Goal: Information Seeking & Learning: Learn about a topic

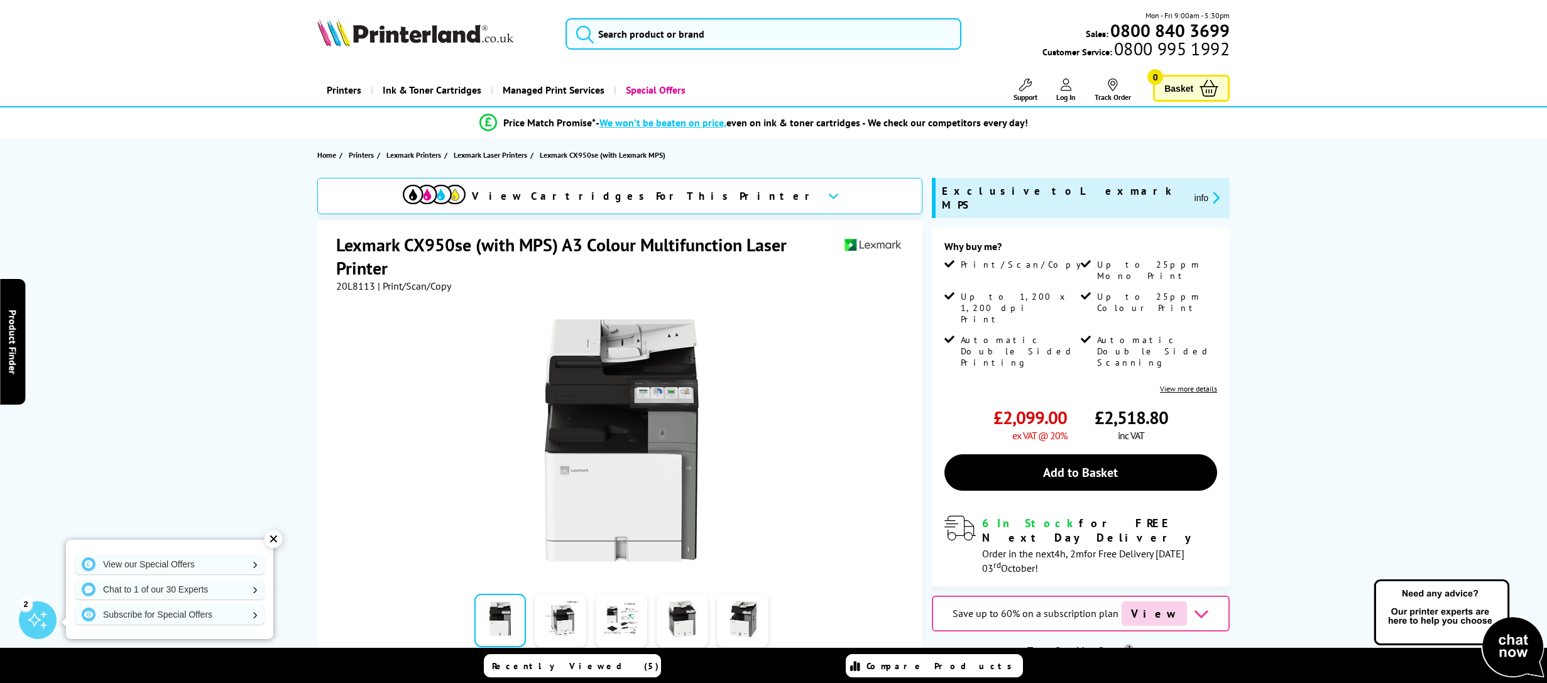
drag, startPoint x: 1083, startPoint y: 190, endPoint x: 1025, endPoint y: 190, distance: 57.8
click at [1025, 190] on span "Exclusive to Lexmark MPS" at bounding box center [1063, 198] width 242 height 28
click at [1208, 191] on icon "promo-description" at bounding box center [1213, 197] width 11 height 13
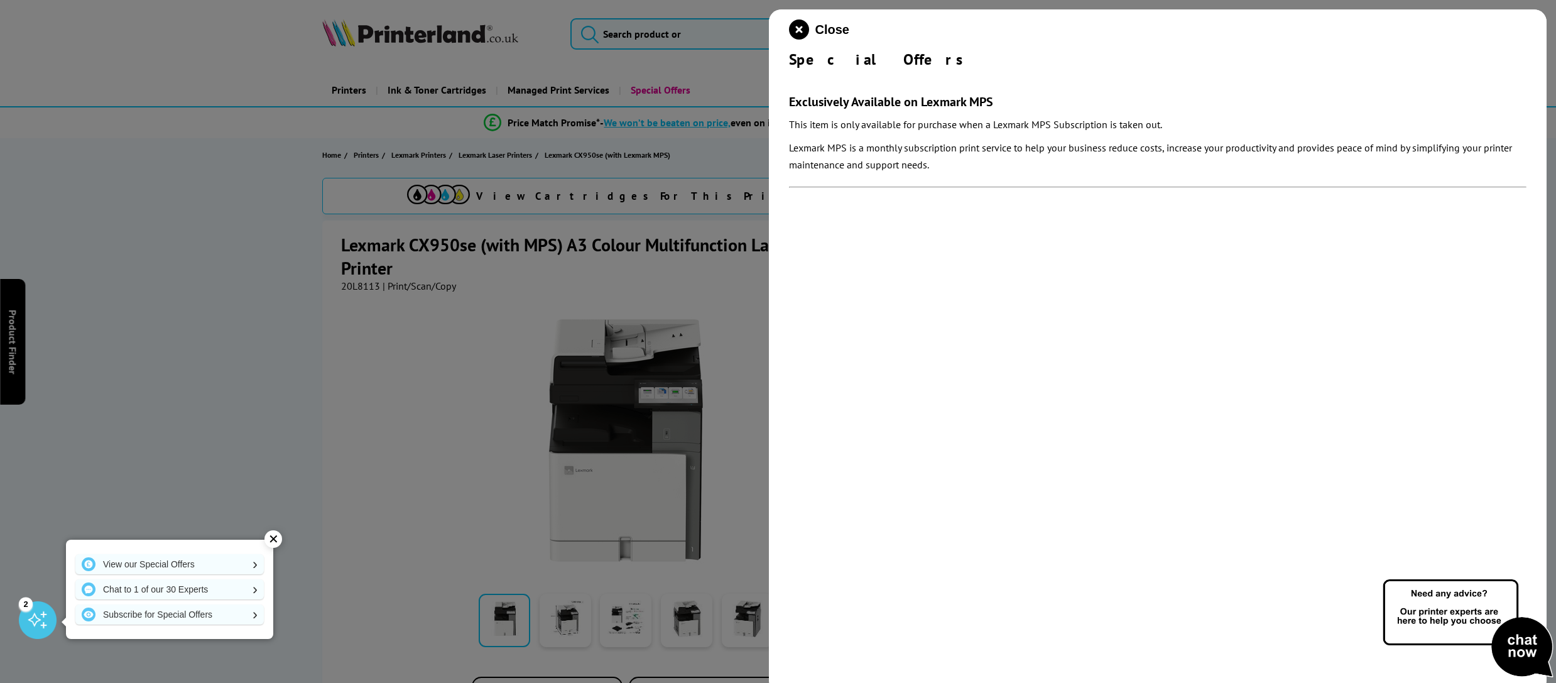
click at [223, 369] on div at bounding box center [778, 341] width 1556 height 683
click at [800, 31] on icon "close modal" at bounding box center [799, 29] width 20 height 20
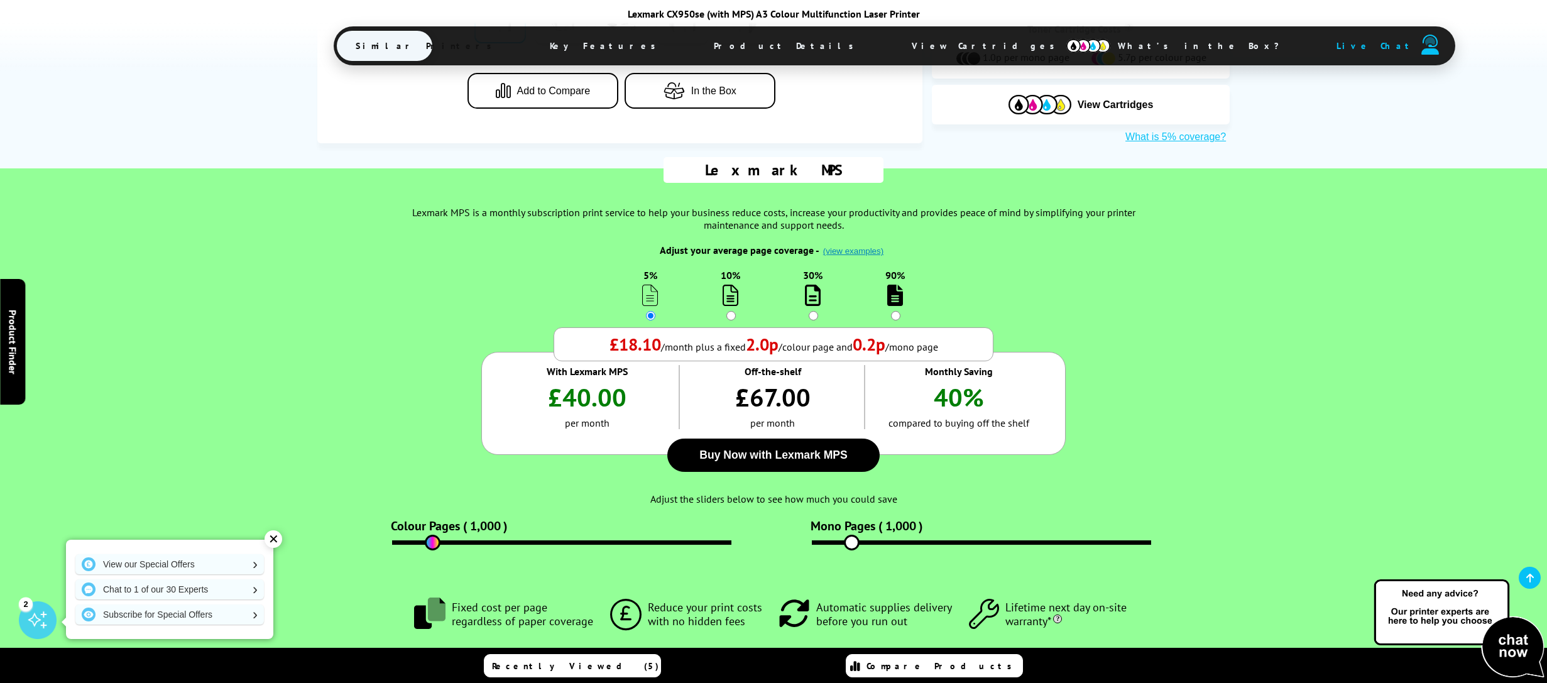
scroll to position [691, 0]
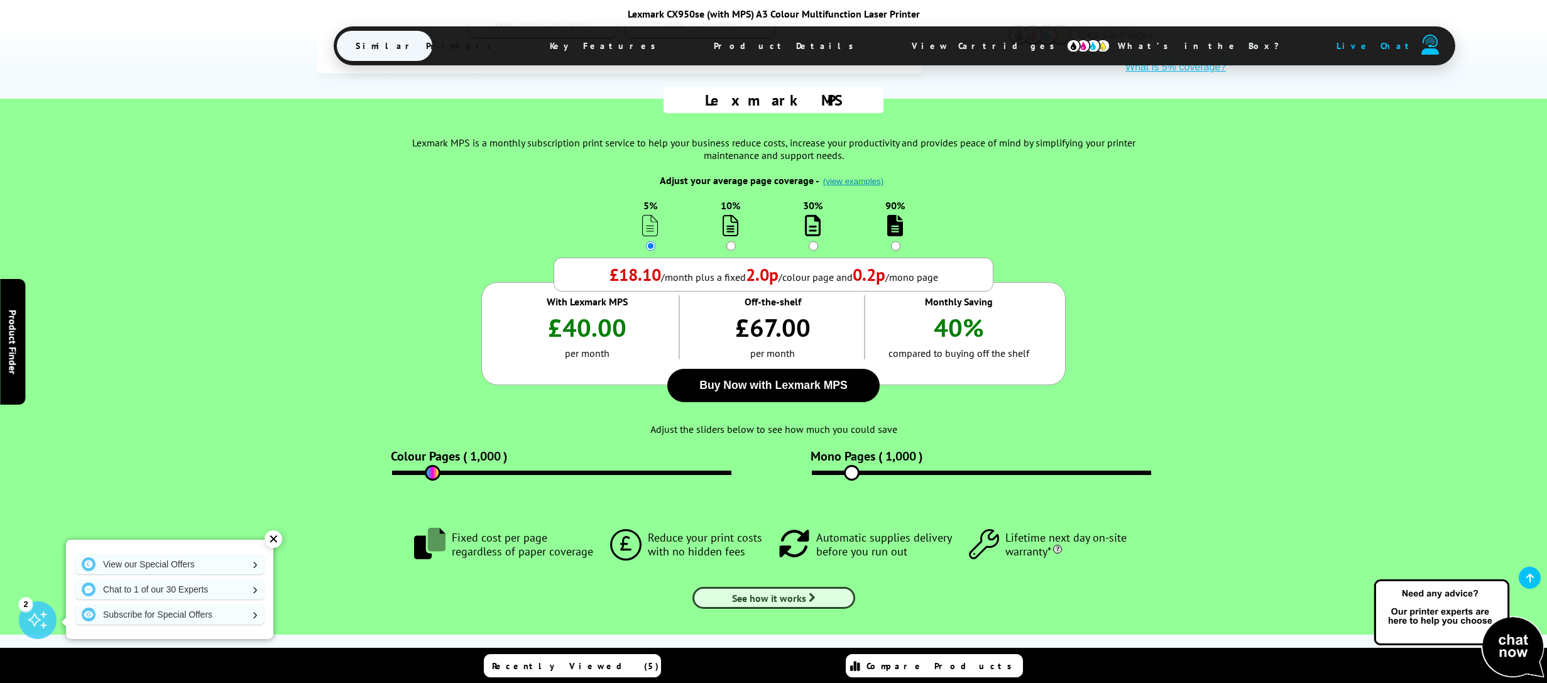
click at [750, 592] on span "See how it works" at bounding box center [769, 598] width 74 height 13
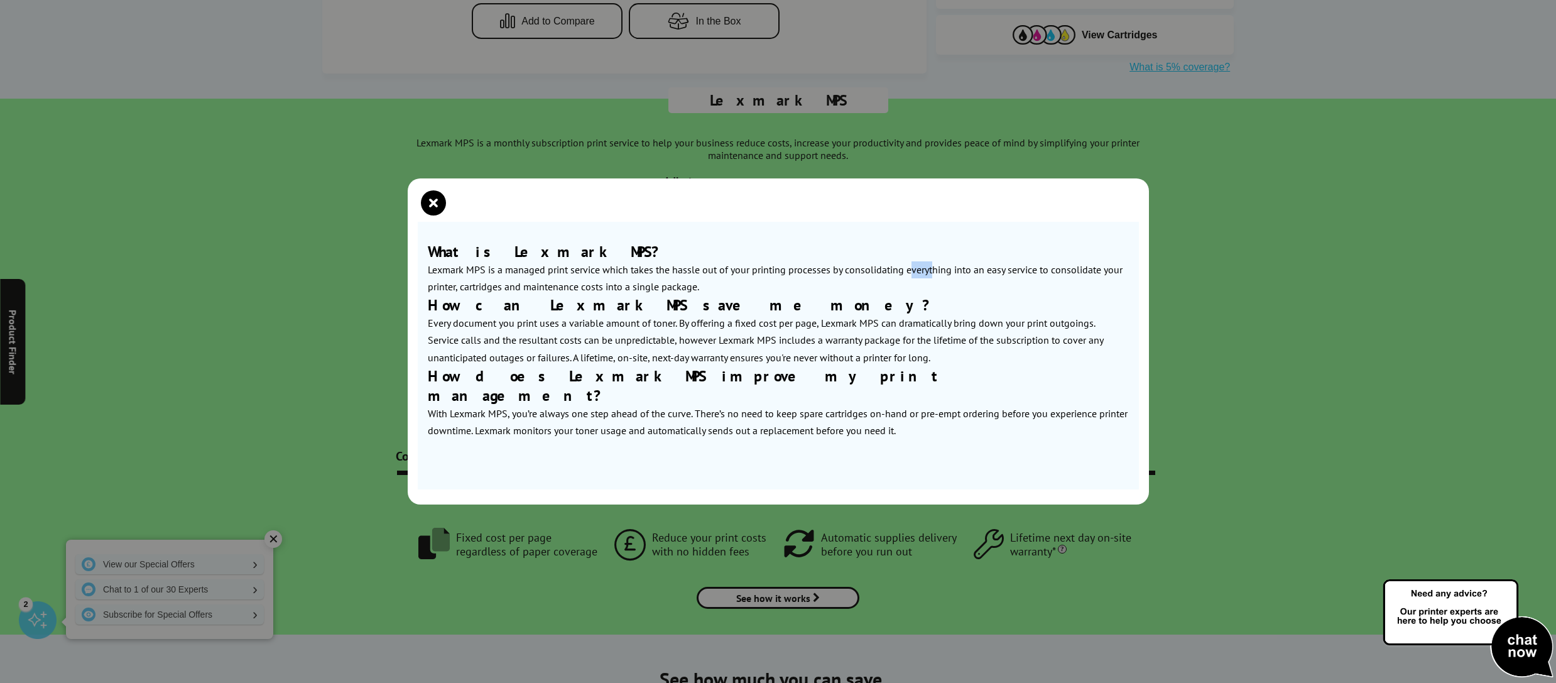
drag, startPoint x: 908, startPoint y: 279, endPoint x: 934, endPoint y: 276, distance: 25.3
click at [934, 276] on p "Lexmark MPS is a managed print service which takes the hassle out of your print…" at bounding box center [778, 278] width 701 height 34
click at [433, 210] on icon "close modal" at bounding box center [433, 202] width 25 height 25
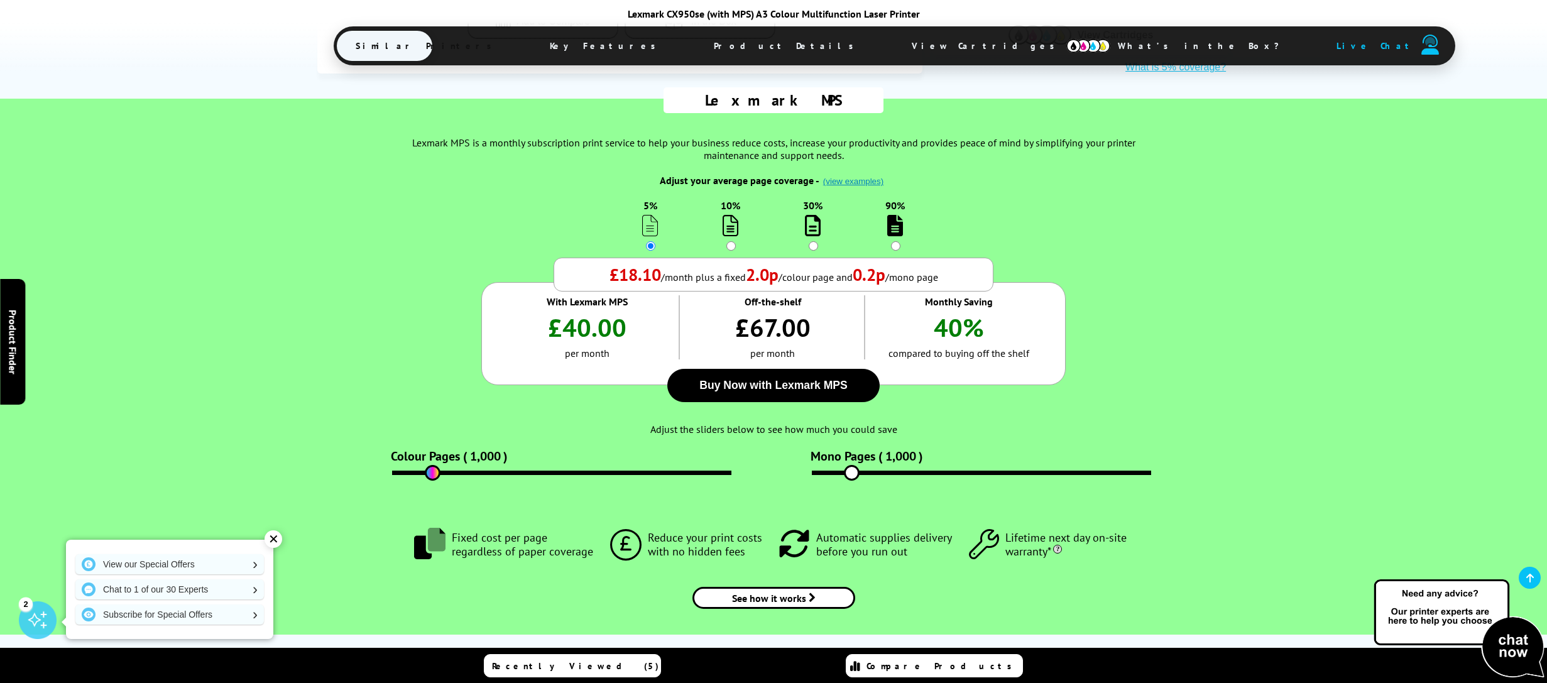
click at [895, 241] on input "90%" at bounding box center [895, 245] width 9 height 9
radio input "true"
click at [814, 241] on input "30%" at bounding box center [812, 245] width 9 height 9
radio input "true"
click at [728, 241] on input "10%" at bounding box center [730, 245] width 9 height 9
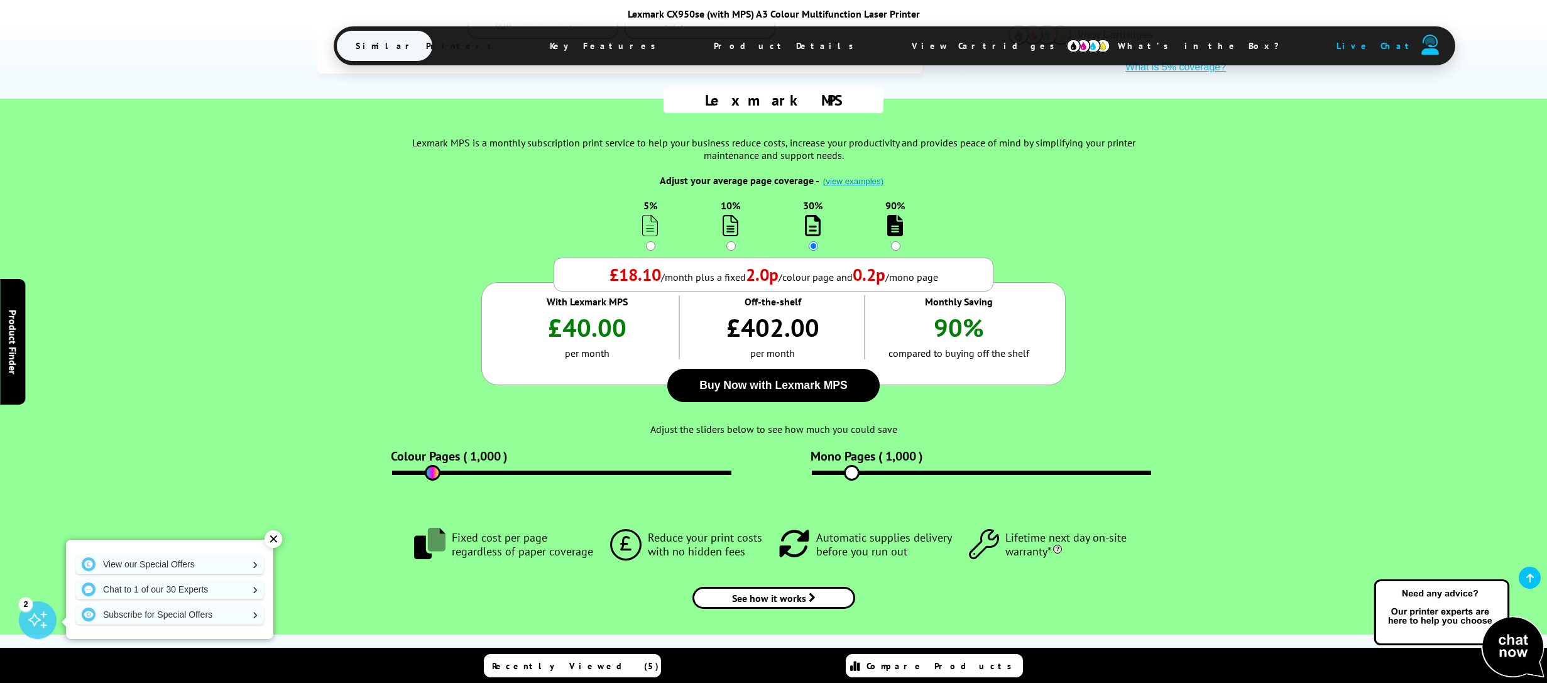
radio input "true"
click at [651, 241] on input "5%" at bounding box center [650, 245] width 9 height 9
radio input "true"
click at [730, 241] on input "10%" at bounding box center [730, 245] width 9 height 9
radio input "true"
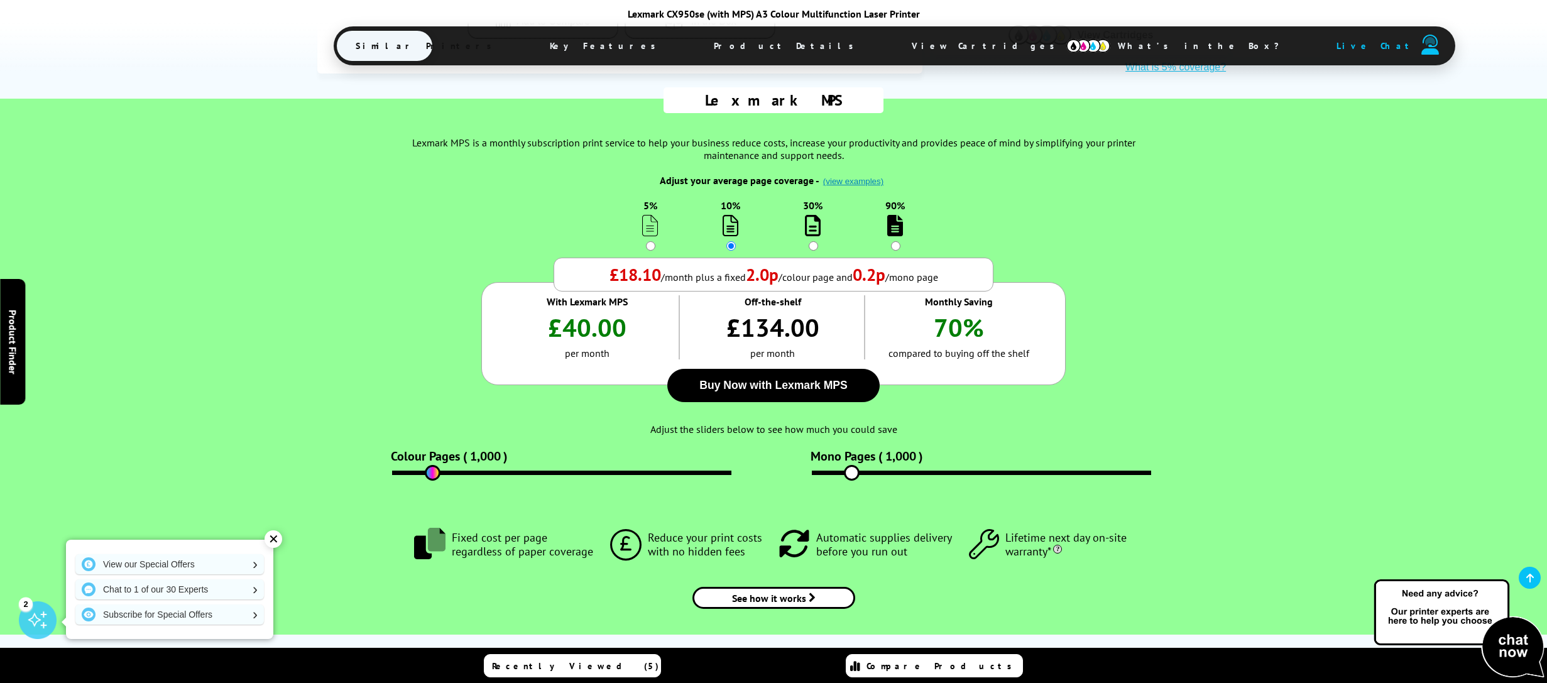
click at [814, 241] on input "30%" at bounding box center [812, 245] width 9 height 9
radio input "true"
click at [898, 241] on input "90%" at bounding box center [895, 245] width 9 height 9
radio input "true"
click at [813, 241] on input "30%" at bounding box center [812, 245] width 9 height 9
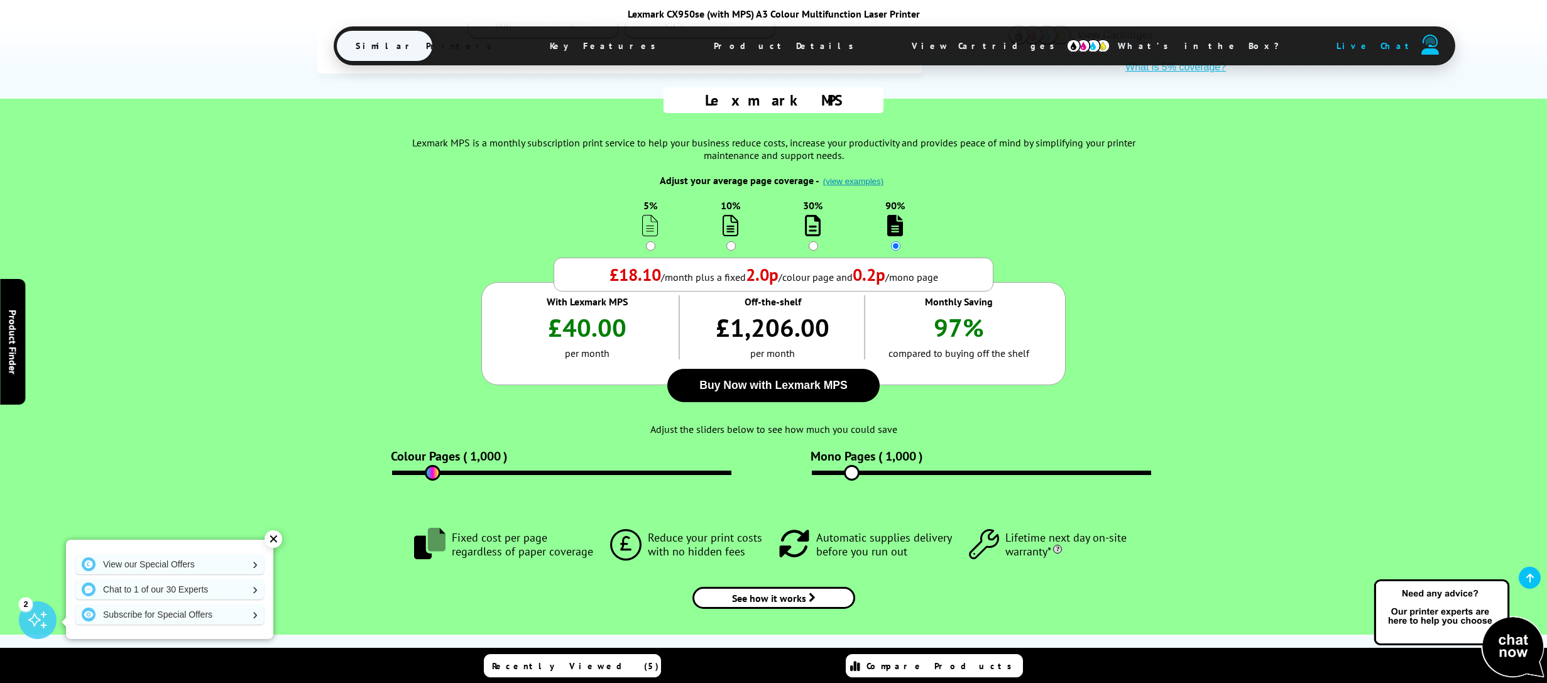
radio input "true"
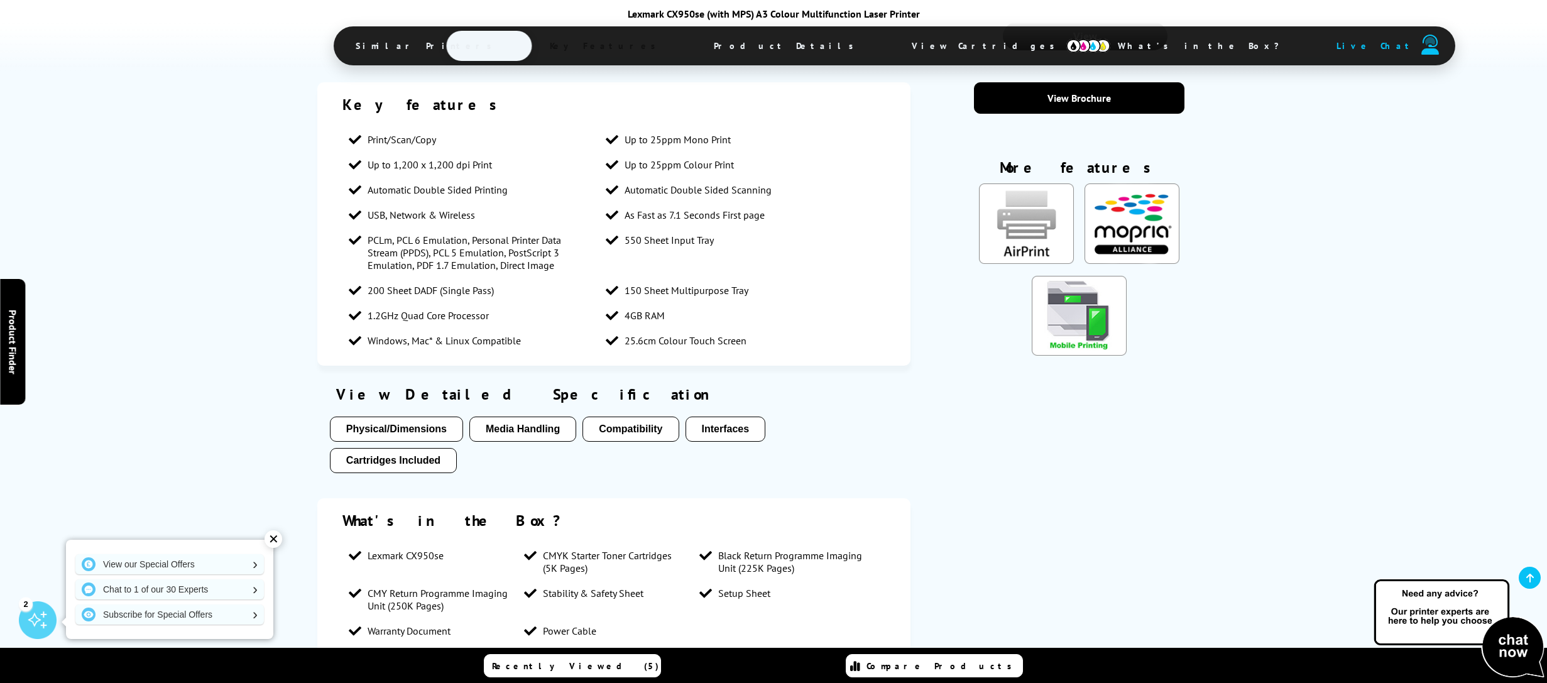
scroll to position [1732, 0]
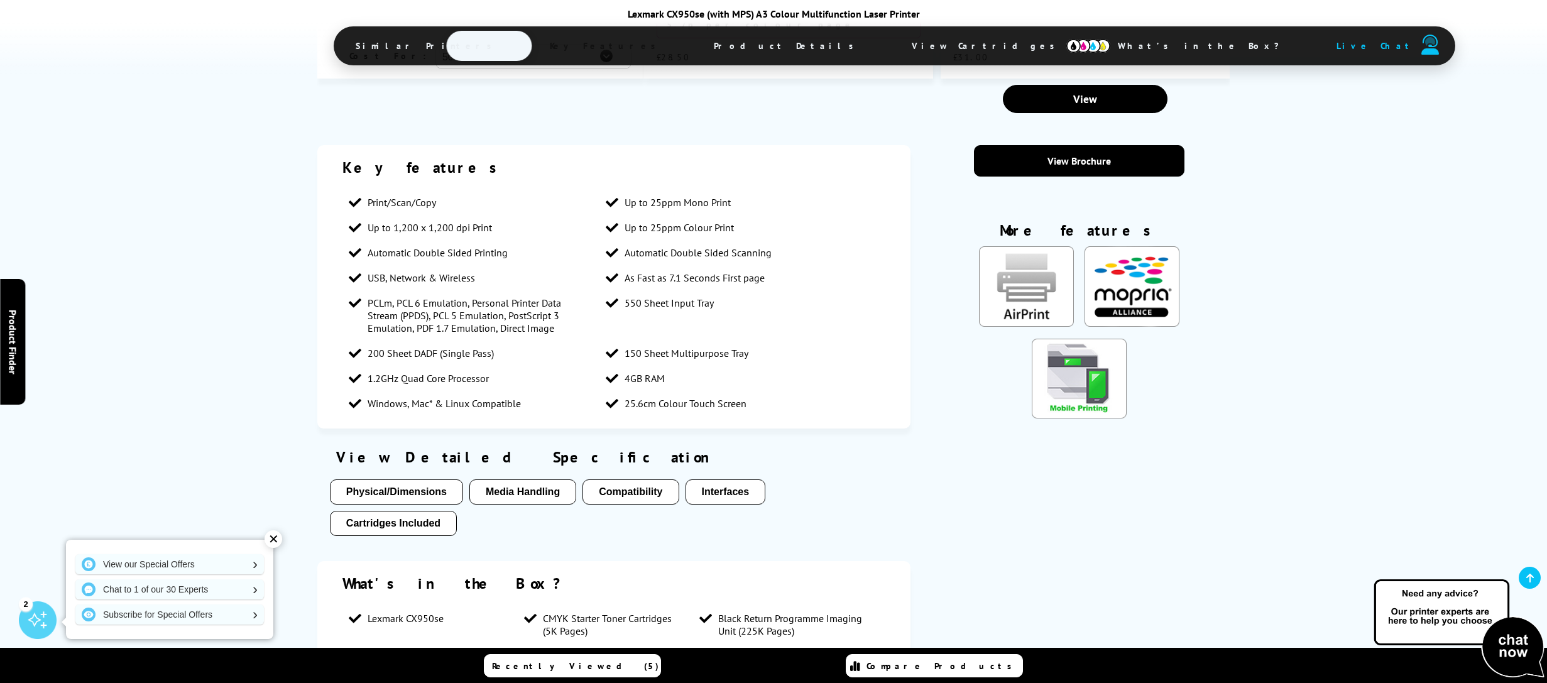
click at [160, 411] on div "Key features Print/Scan/Copy Up to 25ppm Mono Print Up to 1,200 x 1,200 dpi Pri…" at bounding box center [773, 438] width 1547 height 586
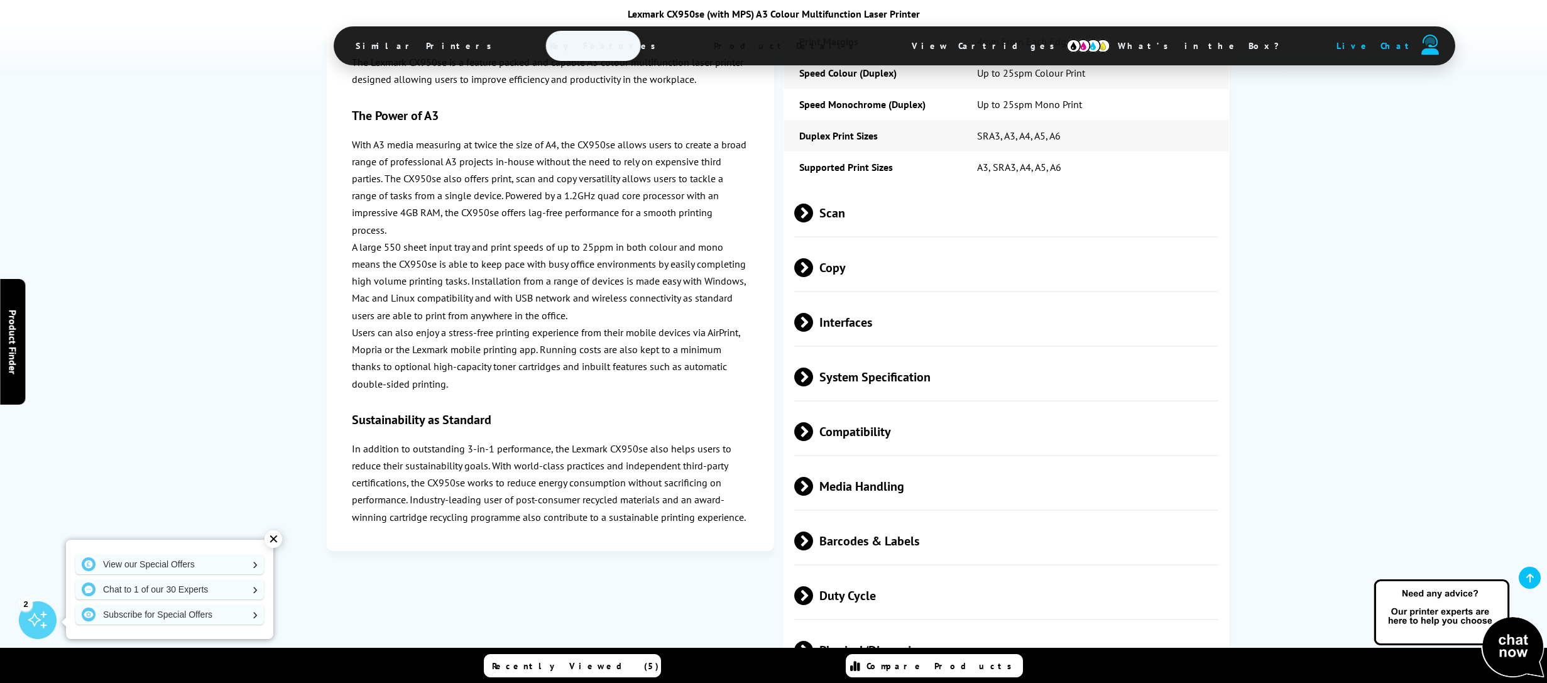
scroll to position [2926, 0]
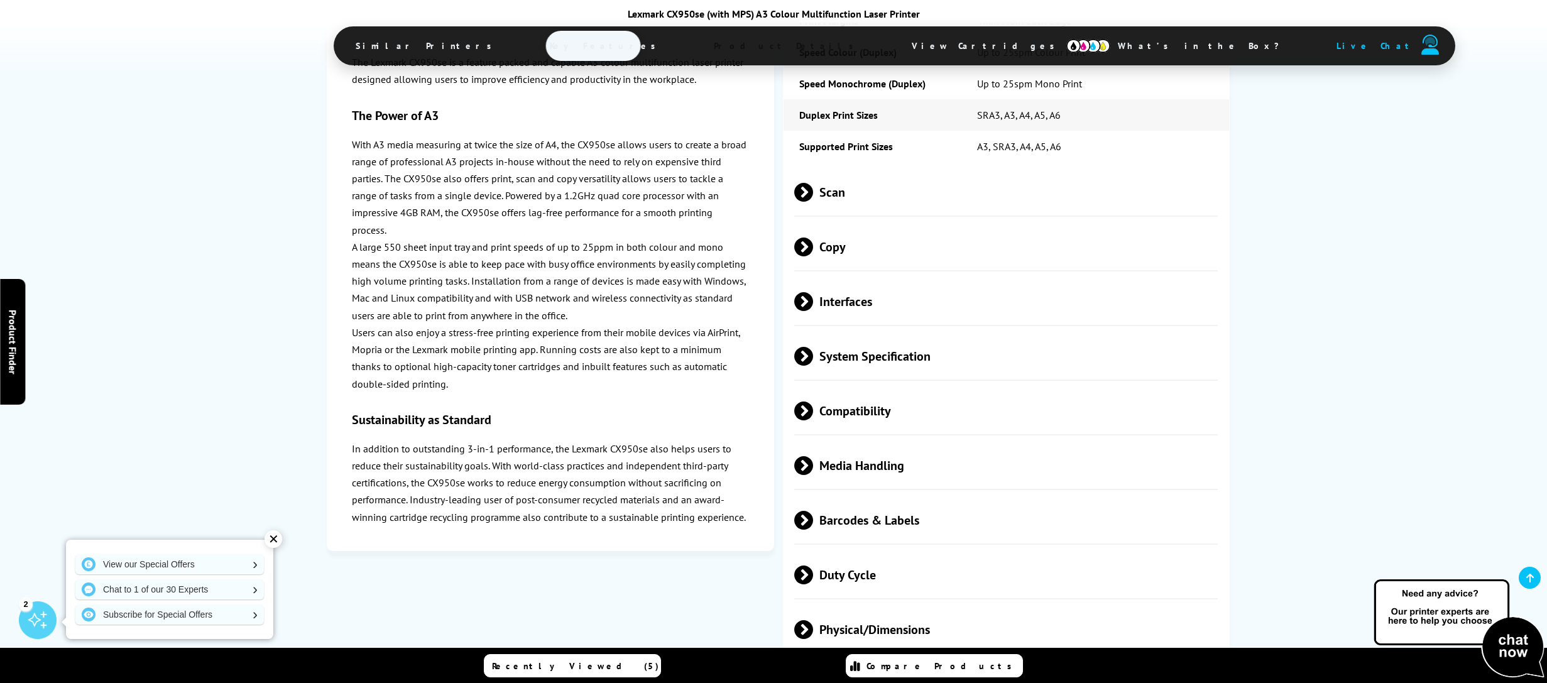
click at [852, 442] on span "Media Handling" at bounding box center [1005, 465] width 423 height 47
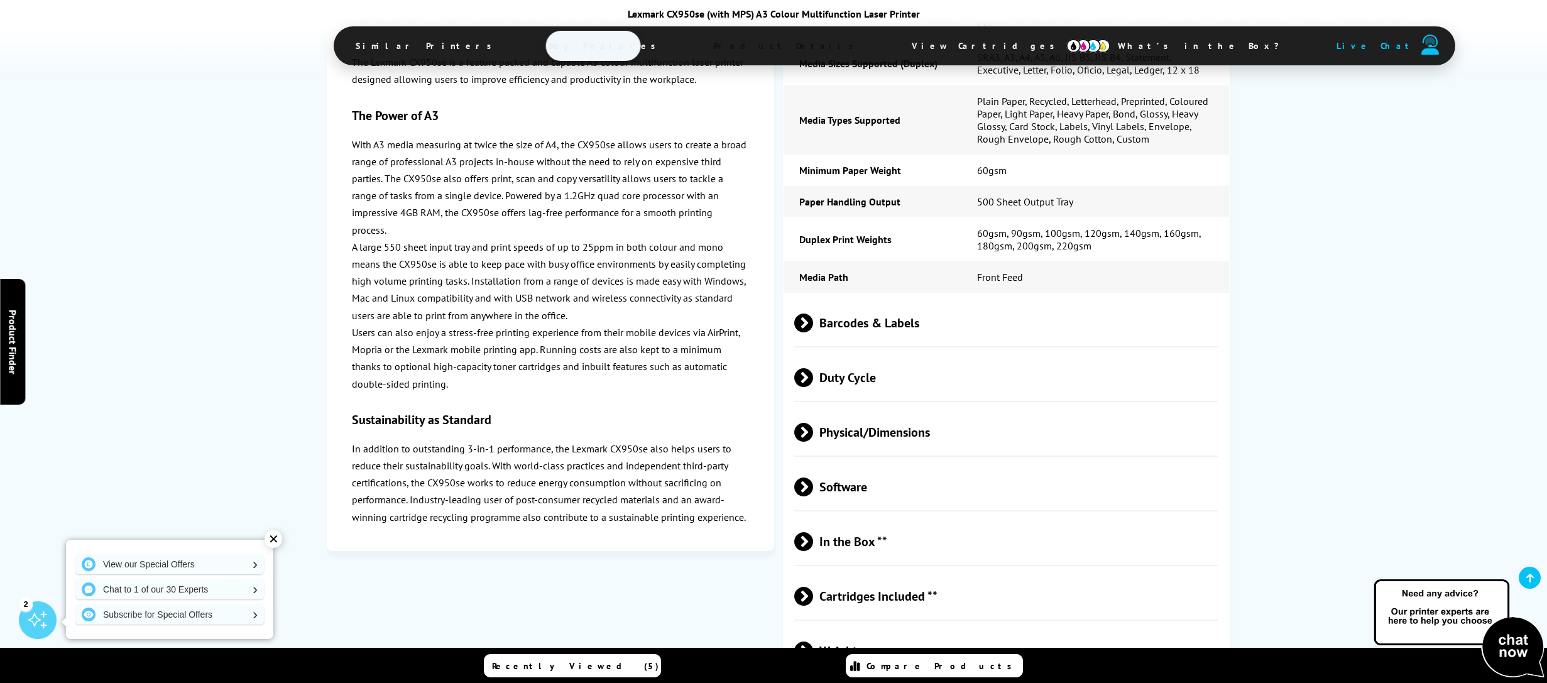
scroll to position [3679, 0]
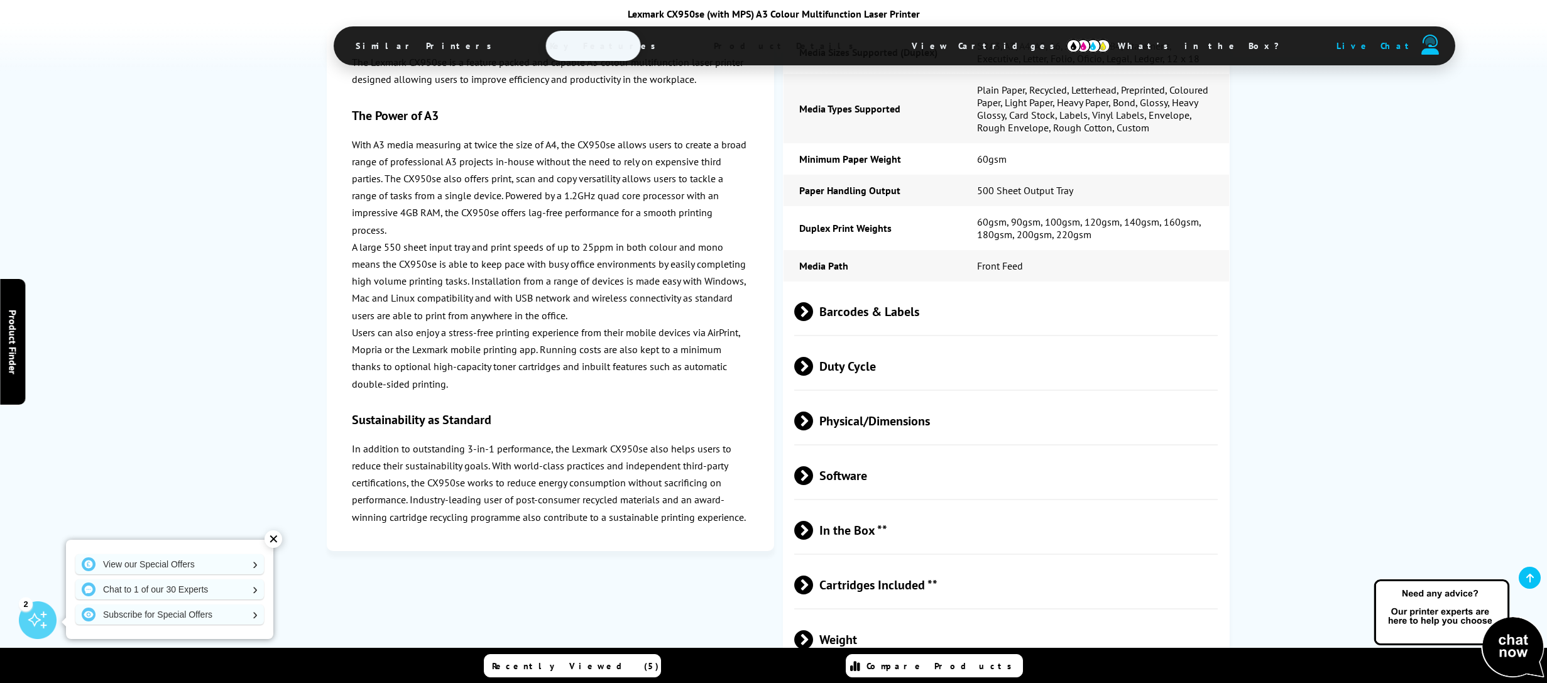
click at [890, 397] on span "Physical/Dimensions" at bounding box center [1005, 420] width 423 height 47
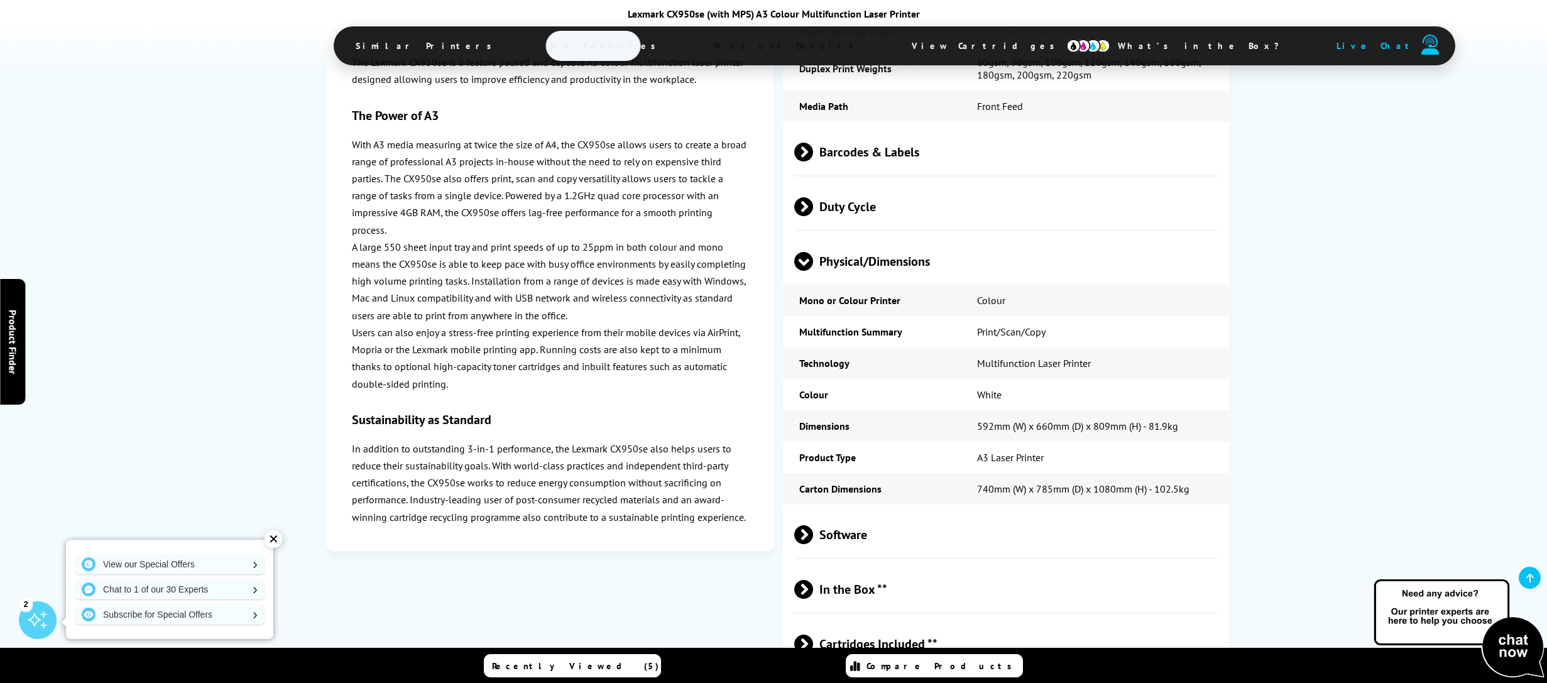
scroll to position [3931, 0]
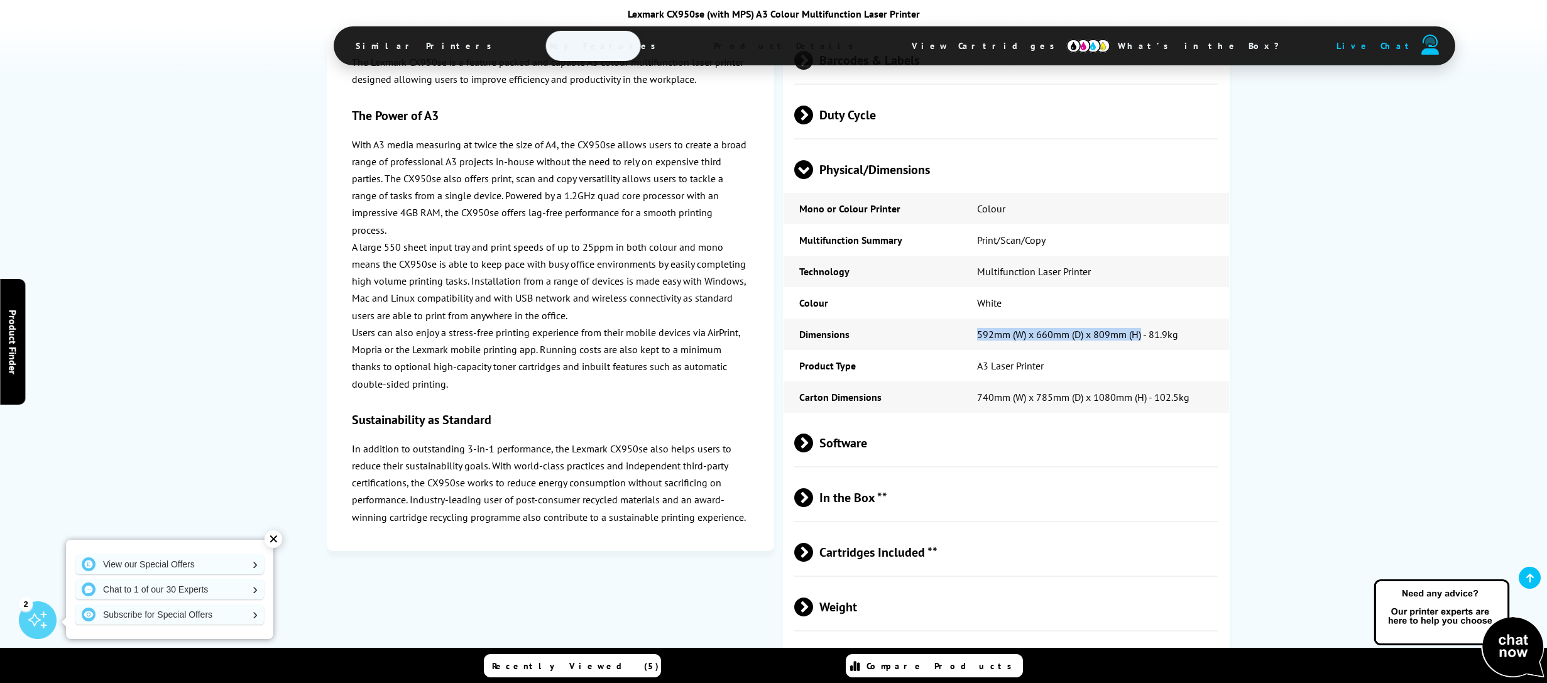
drag, startPoint x: 1143, startPoint y: 308, endPoint x: 976, endPoint y: 306, distance: 167.1
click at [976, 318] on td "592mm (W) x 660mm (D) x 809mm (H) - 81.9kg" at bounding box center [1095, 333] width 268 height 31
copy td "592mm (W) x 660mm (D) x 809mm (H)"
